Goal: Find specific page/section: Find specific page/section

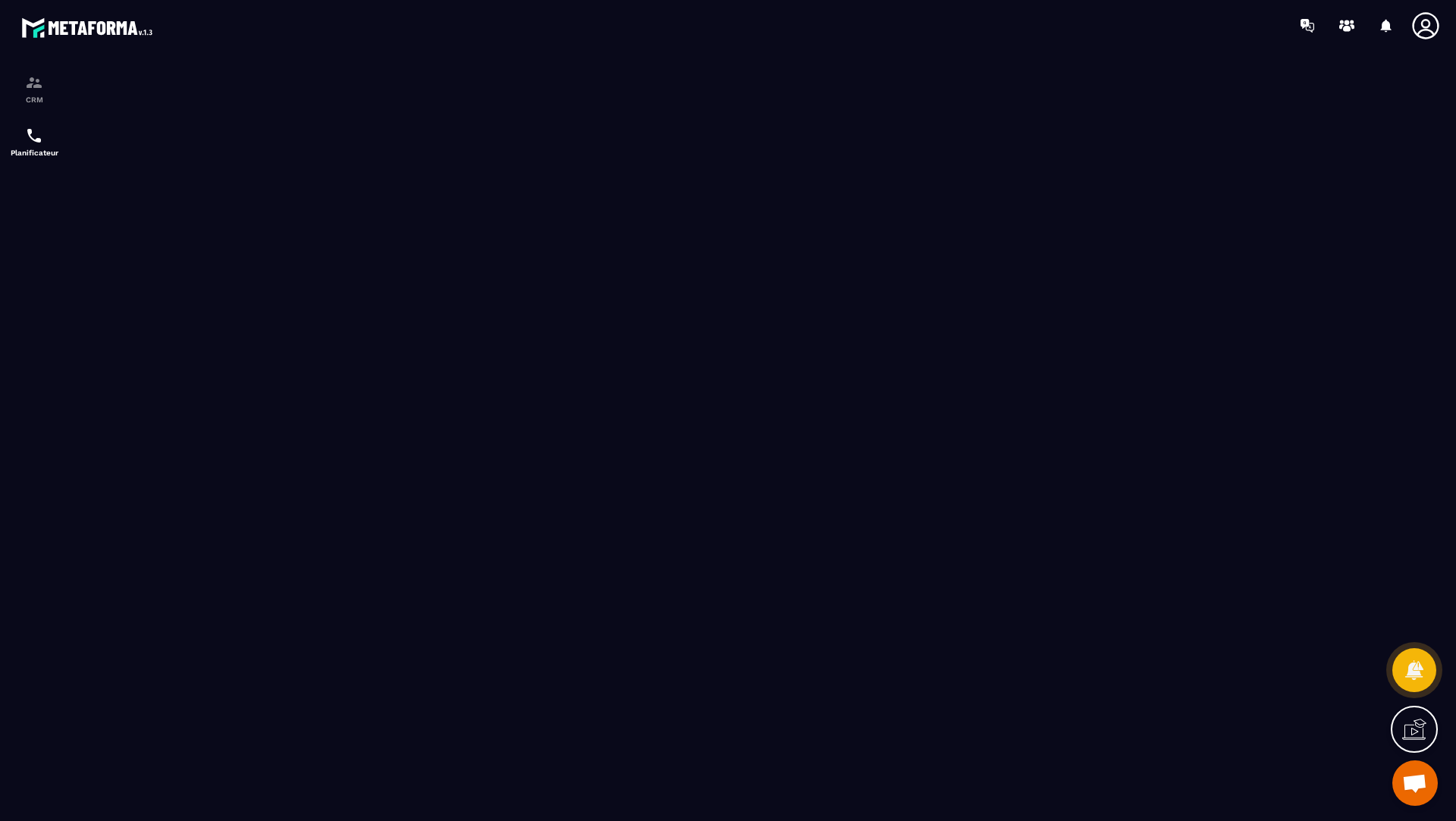
scroll to position [601, 0]
click at [23, 89] on div "CRM" at bounding box center [34, 88] width 61 height 30
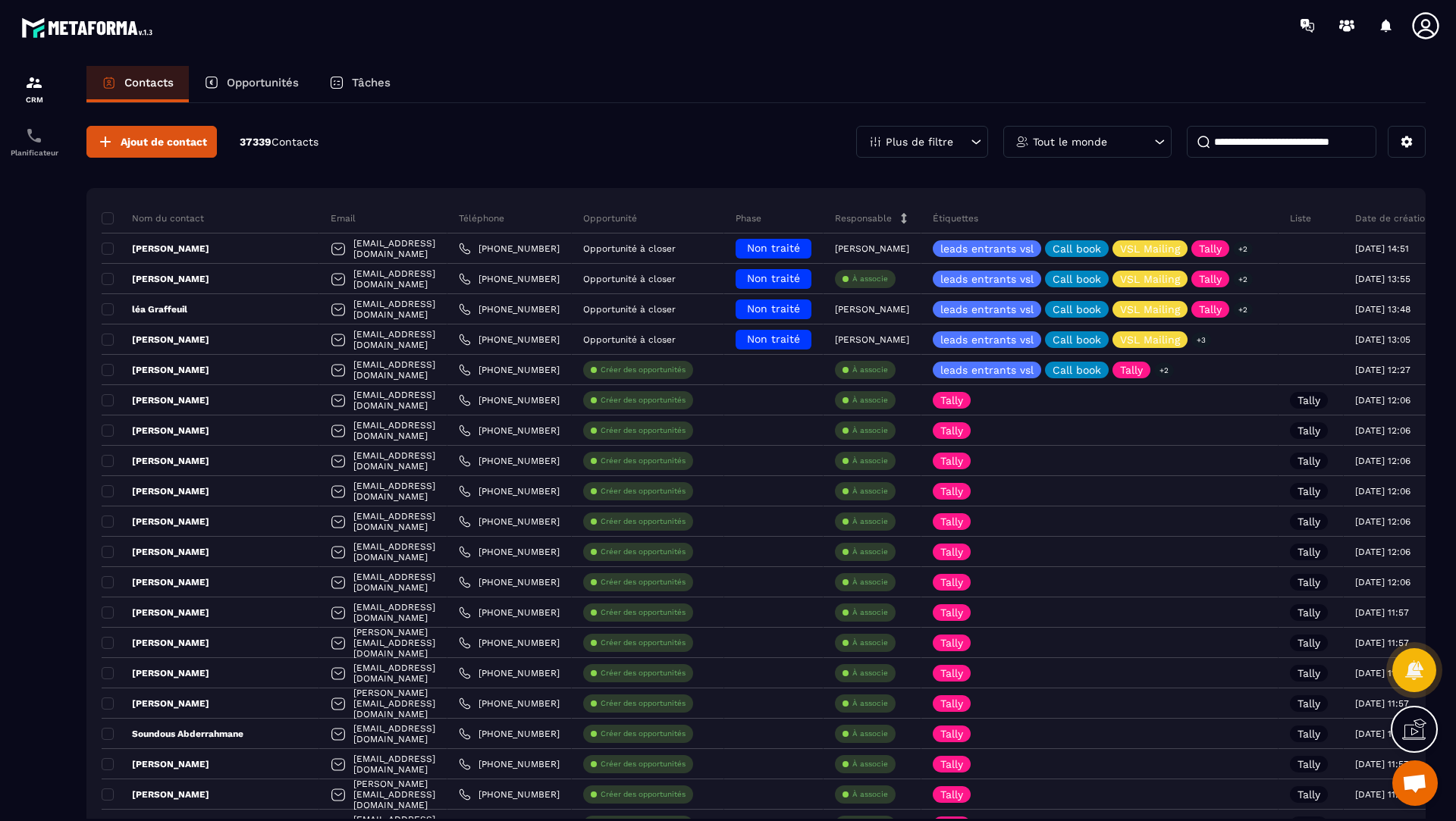
click at [257, 82] on p "Opportunités" at bounding box center [262, 82] width 72 height 14
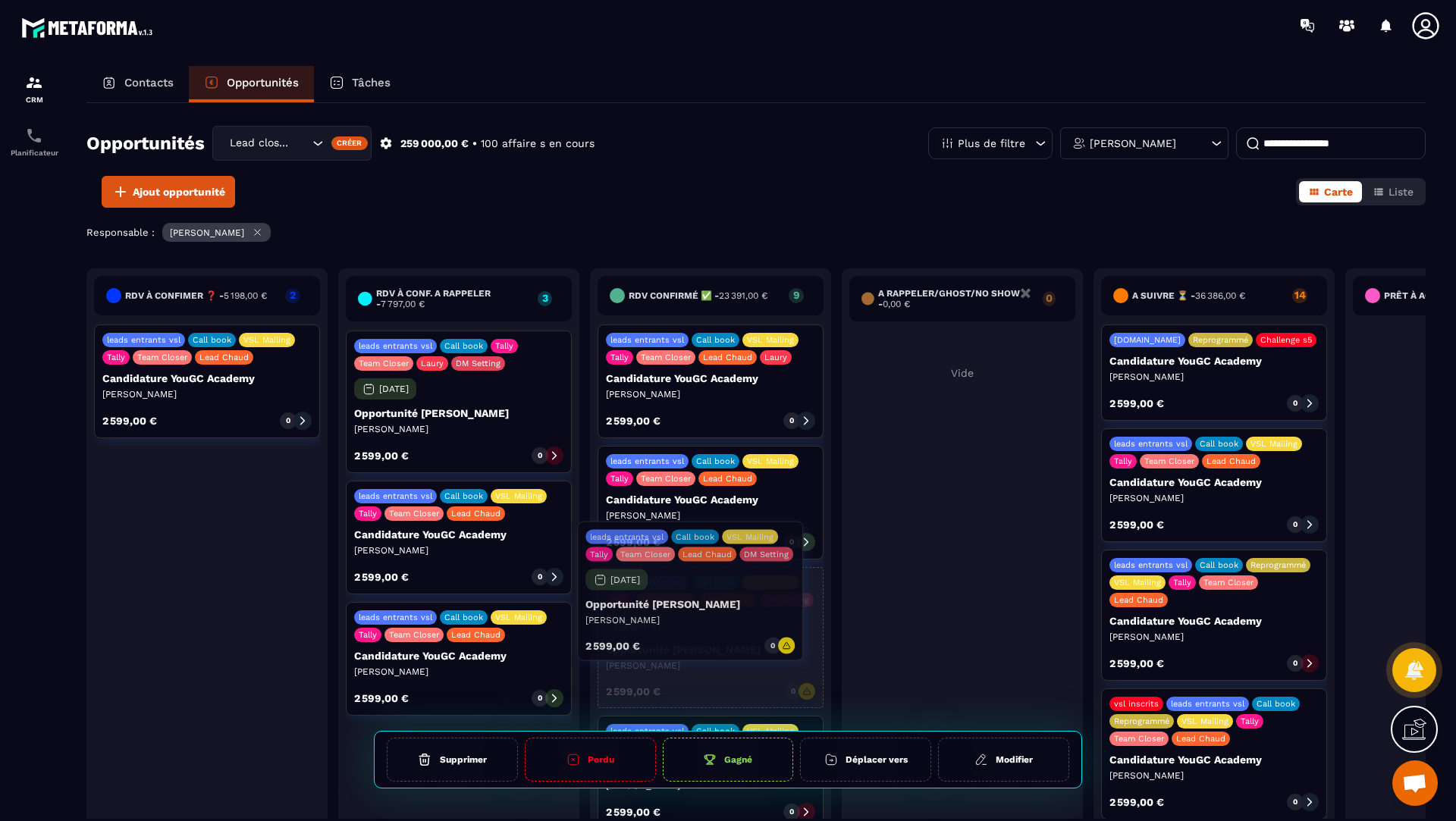
drag, startPoint x: 223, startPoint y: 554, endPoint x: 706, endPoint y: 631, distance: 489.1
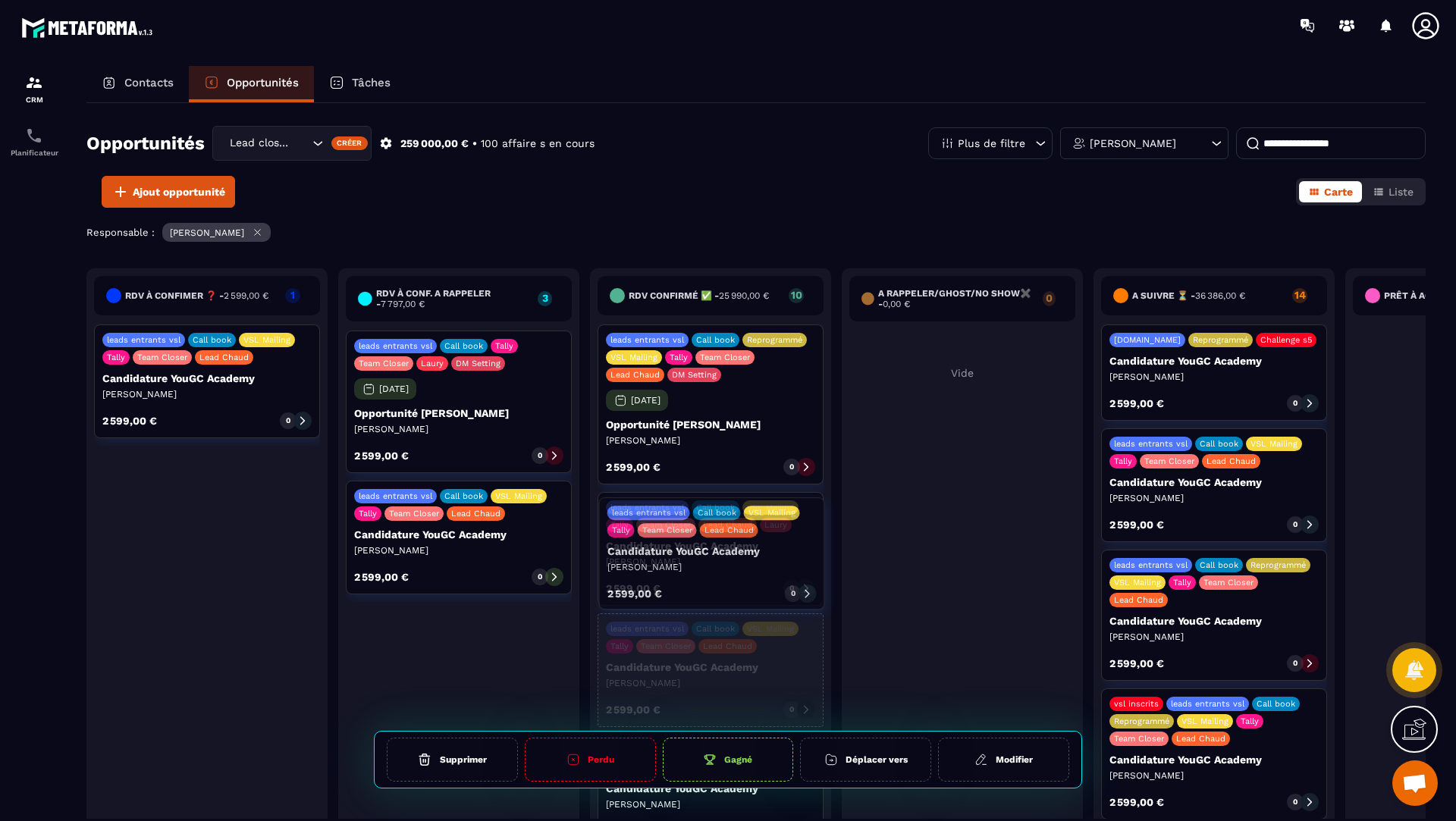
drag, startPoint x: 455, startPoint y: 561, endPoint x: 706, endPoint y: 578, distance: 251.6
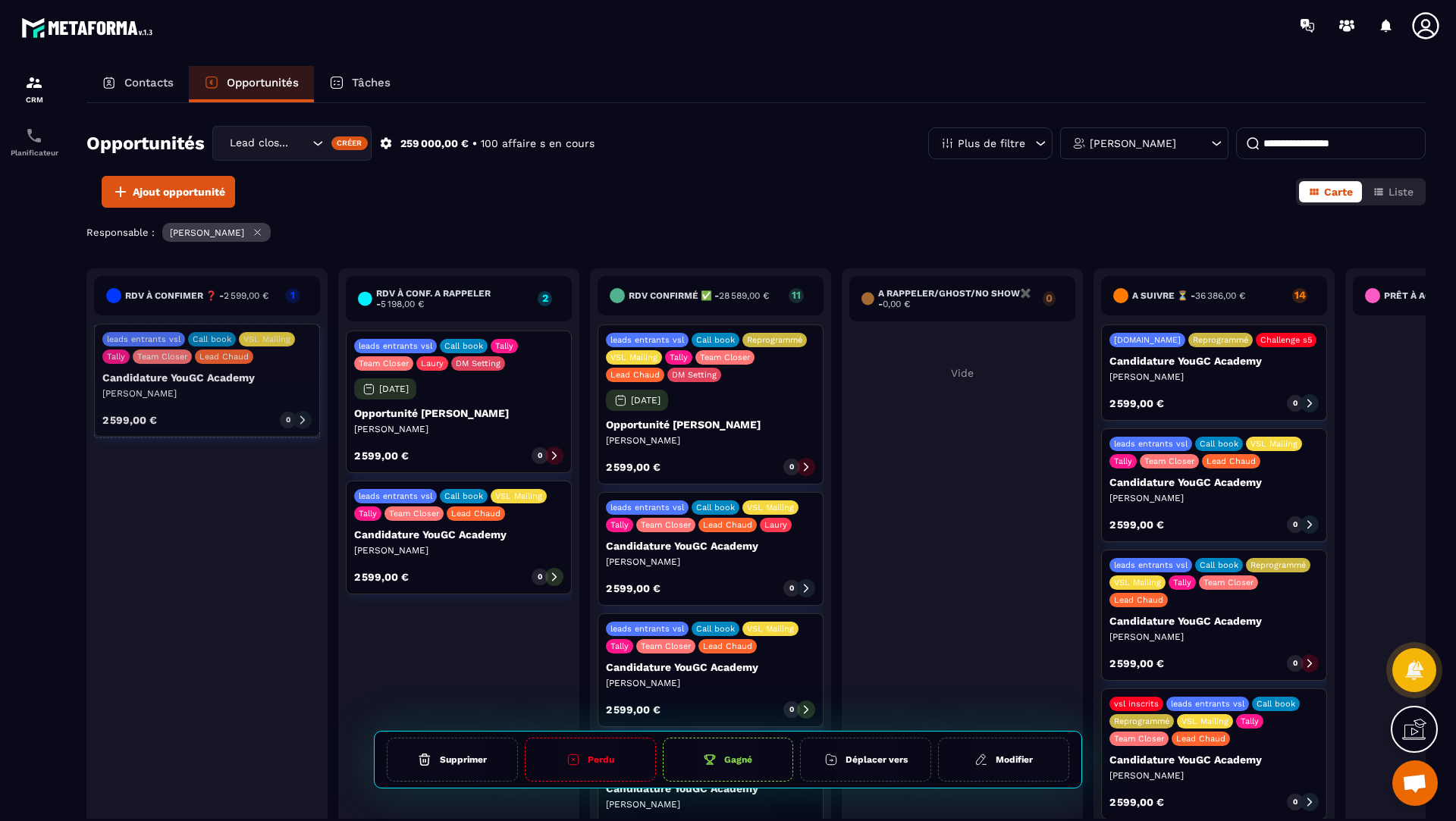
click at [296, 419] on div at bounding box center [303, 421] width 18 height 19
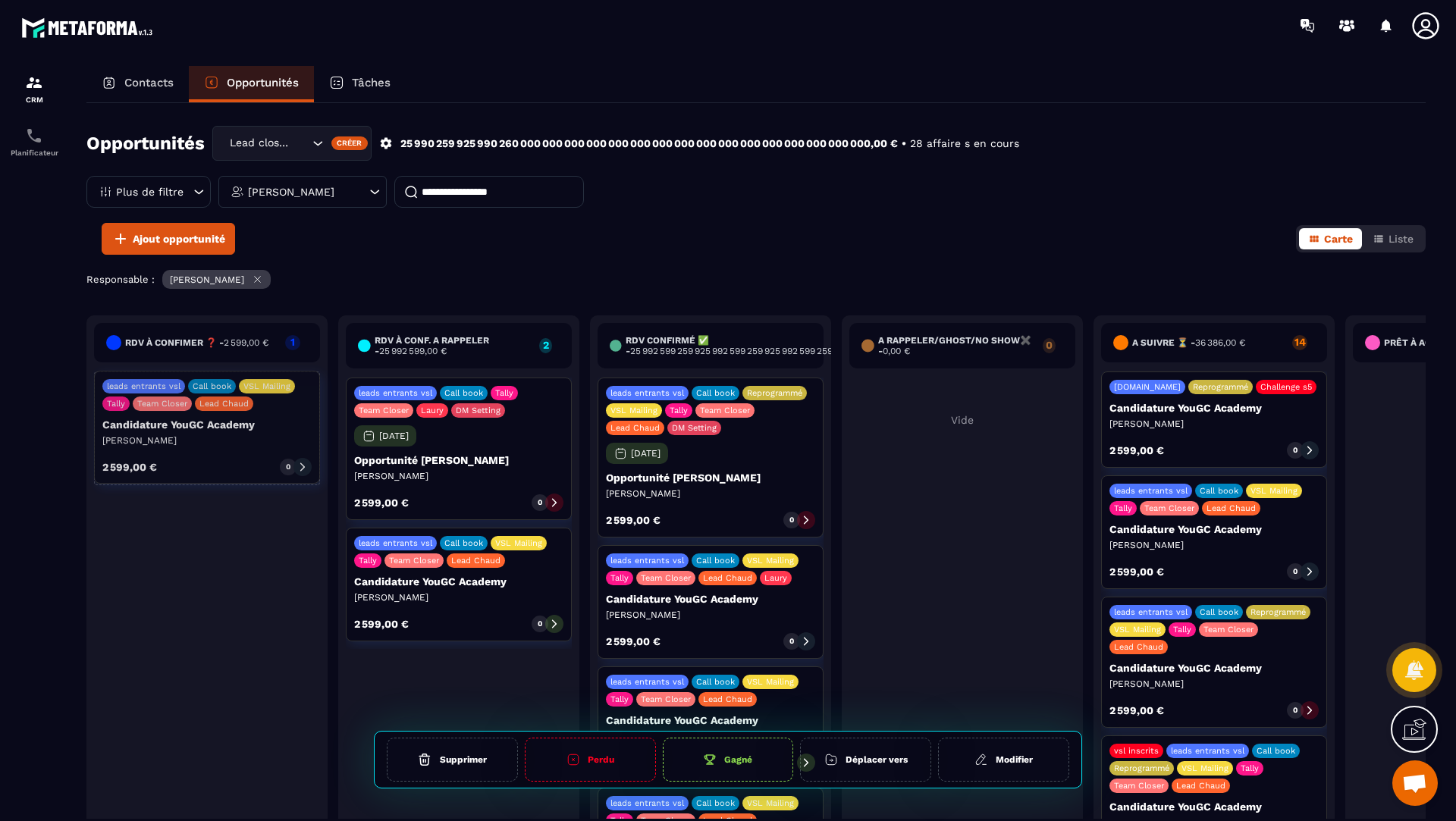
click at [291, 464] on div "0" at bounding box center [288, 468] width 17 height 17
click at [232, 477] on div "leads entrants vsl Call book VSL Mailing Tally Team Closer Lead Chaud Candidatu…" at bounding box center [207, 429] width 226 height 114
click at [232, 459] on div "2 599,00 € 0" at bounding box center [207, 468] width 210 height 19
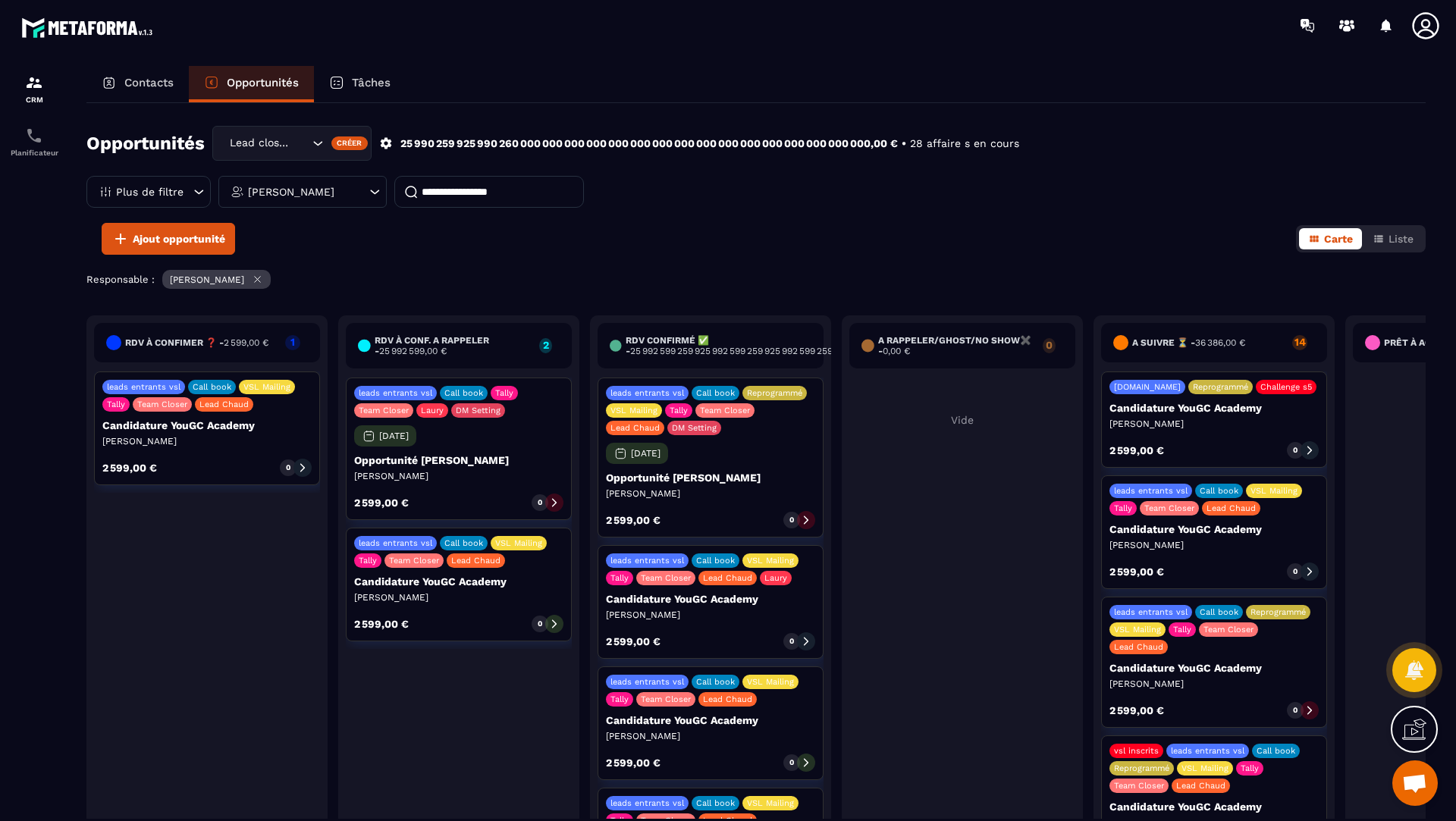
click at [306, 463] on icon at bounding box center [303, 468] width 11 height 11
